Goal: Transaction & Acquisition: Purchase product/service

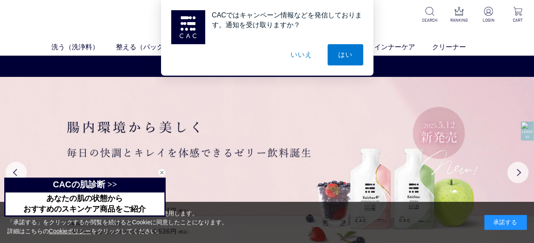
click at [304, 52] on button "いいえ" at bounding box center [301, 54] width 42 height 21
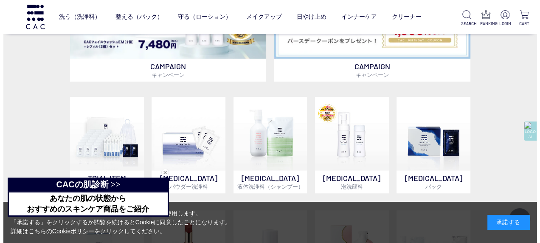
scroll to position [474, 0]
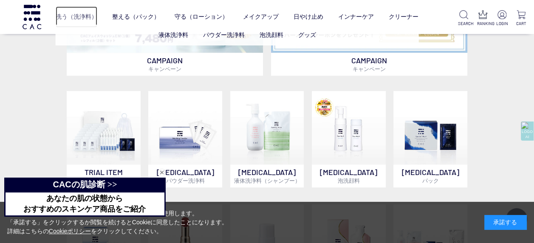
click at [74, 14] on link "洗う（洗浄料）" at bounding box center [77, 16] width 42 height 21
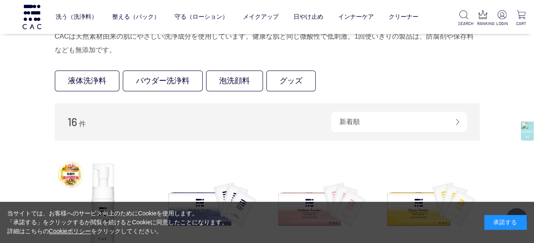
scroll to position [68, 0]
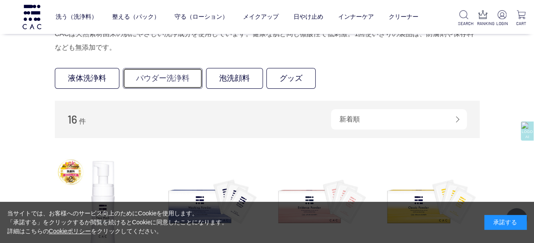
click at [179, 80] on link "パウダー洗浄料" at bounding box center [163, 78] width 80 height 21
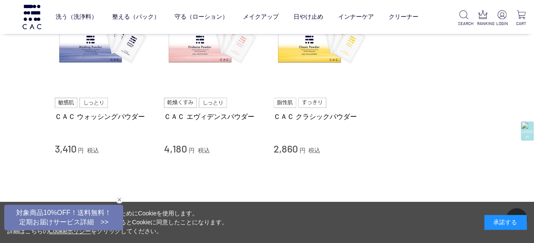
scroll to position [112, 0]
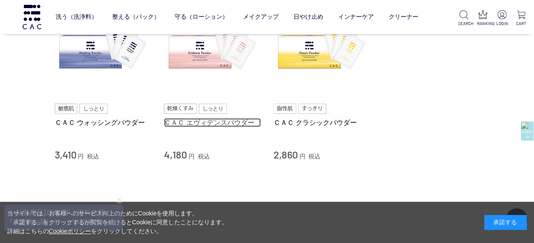
click at [178, 124] on link "ＣＡＣ エヴィデンスパウダー" at bounding box center [212, 122] width 97 height 9
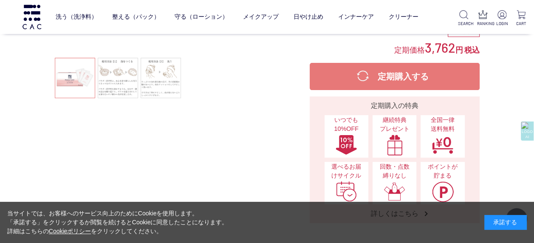
scroll to position [158, 0]
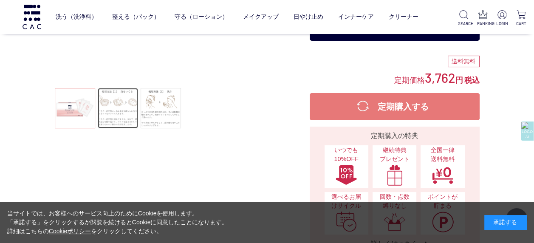
click at [124, 105] on link at bounding box center [118, 108] width 40 height 40
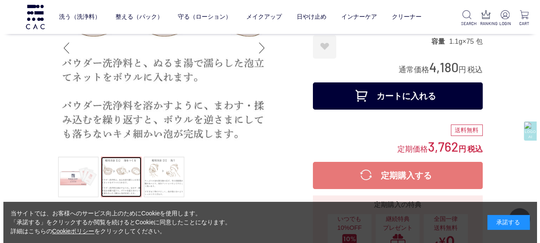
scroll to position [139, 0]
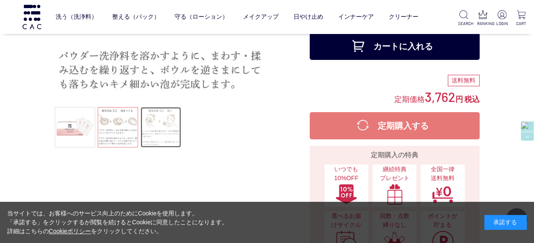
click at [156, 130] on link at bounding box center [161, 127] width 40 height 40
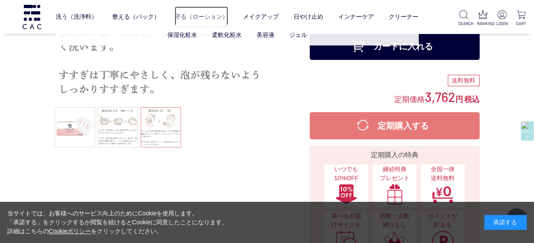
click at [215, 17] on link "守る（ローション）" at bounding box center [202, 16] width 54 height 21
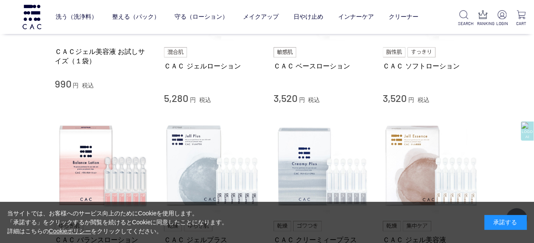
scroll to position [245, 0]
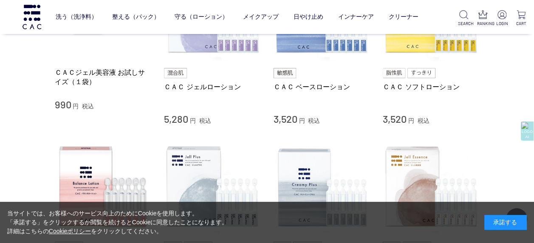
click at [288, 70] on img at bounding box center [285, 73] width 23 height 10
click at [319, 65] on div "ＣＡＣ ベースローション 3,520 円 税込" at bounding box center [322, 45] width 97 height 161
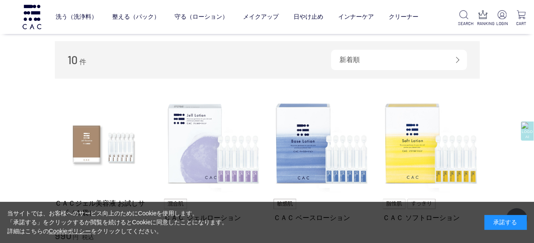
scroll to position [127, 0]
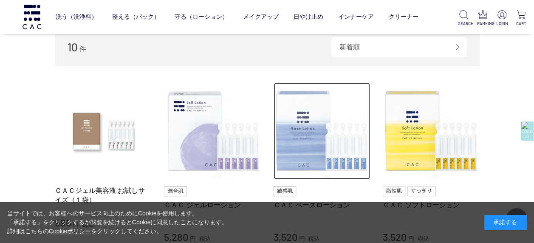
click at [325, 121] on img at bounding box center [322, 131] width 97 height 97
